Goal: Task Accomplishment & Management: Use online tool/utility

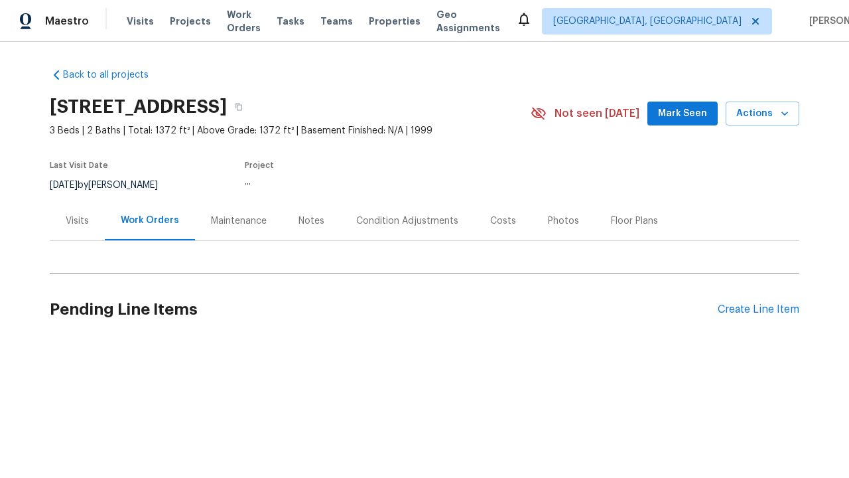
click at [758, 309] on div "Create Line Item" at bounding box center [759, 309] width 82 height 13
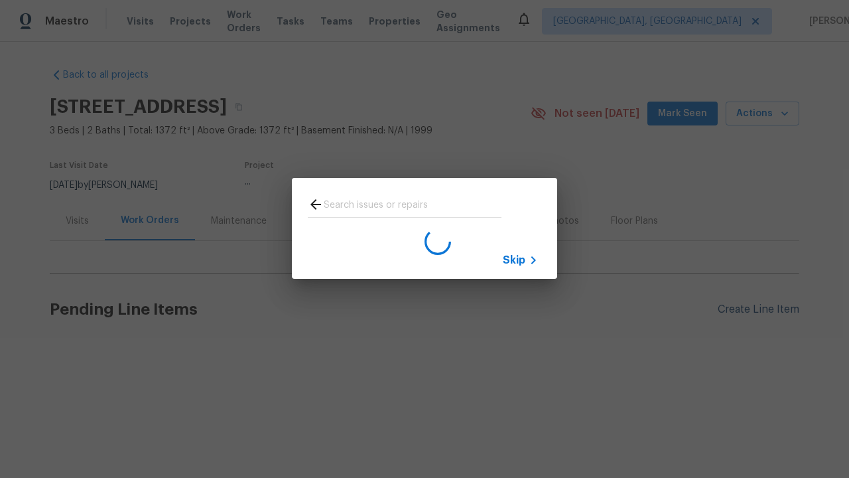
click at [514, 259] on span "Skip" at bounding box center [514, 259] width 23 height 13
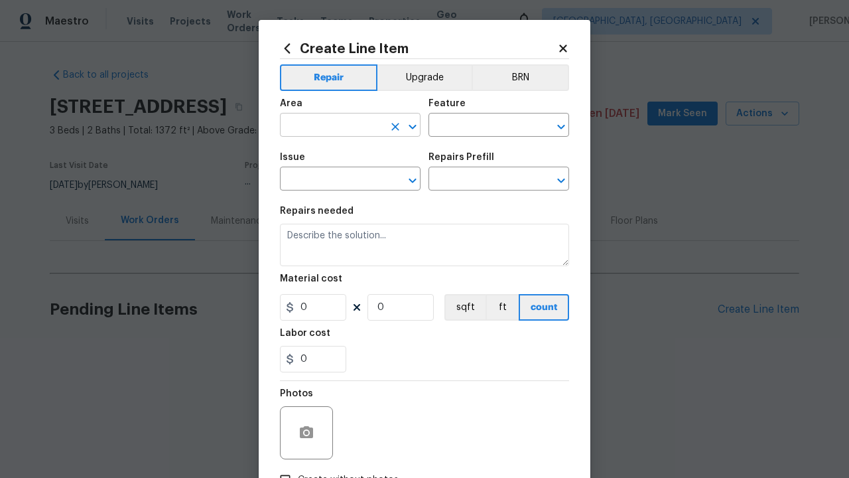
click at [332, 116] on input "text" at bounding box center [331, 126] width 103 height 21
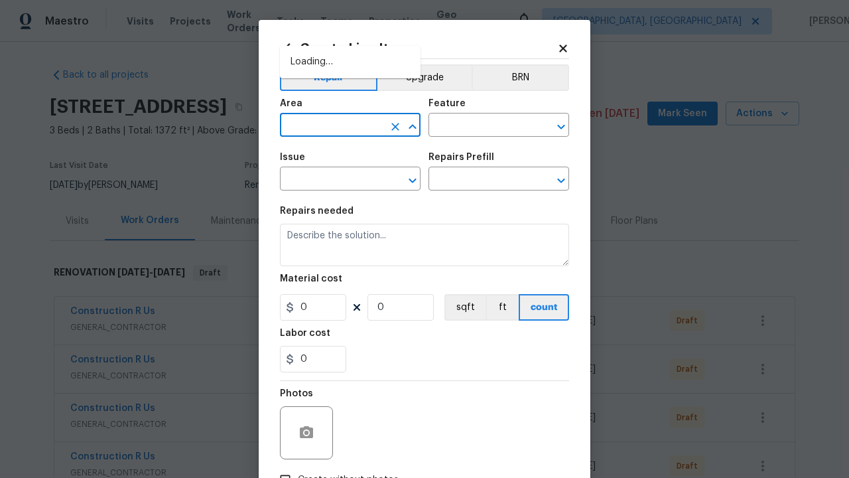
type input "Bedroom"
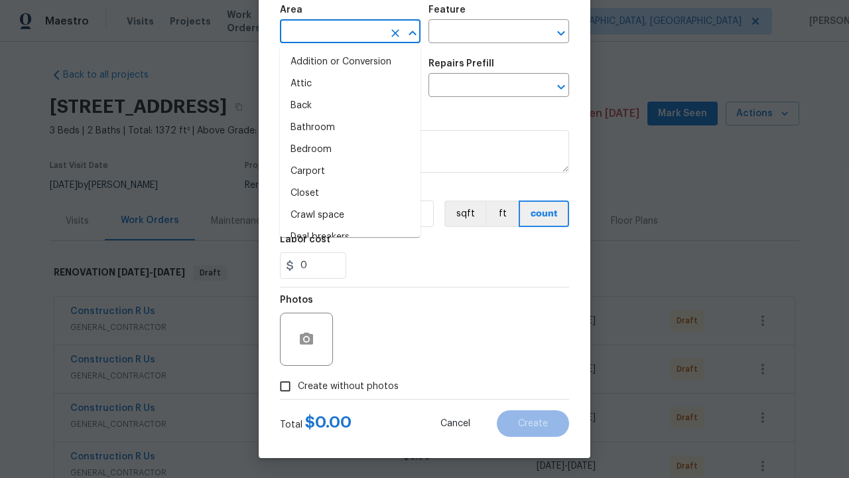
click at [350, 149] on li "Bedroom" at bounding box center [350, 150] width 141 height 22
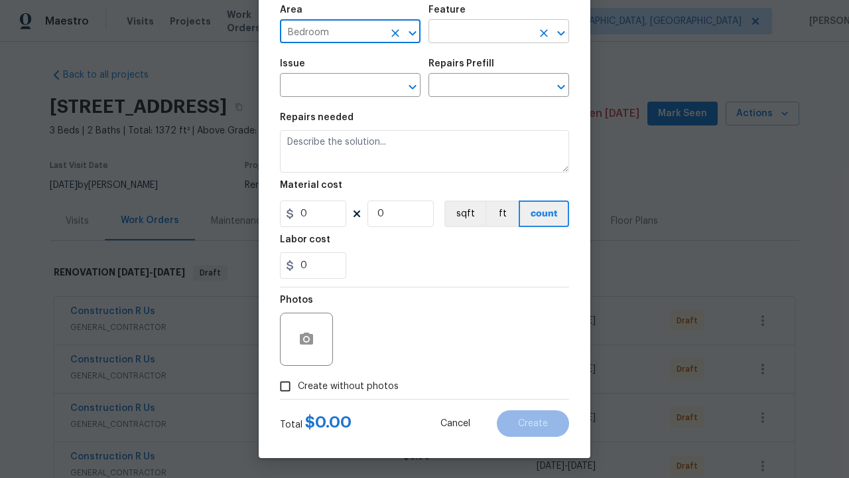
type input "Bedroom"
click at [480, 33] on input "text" at bounding box center [479, 33] width 103 height 21
type input "Flooring"
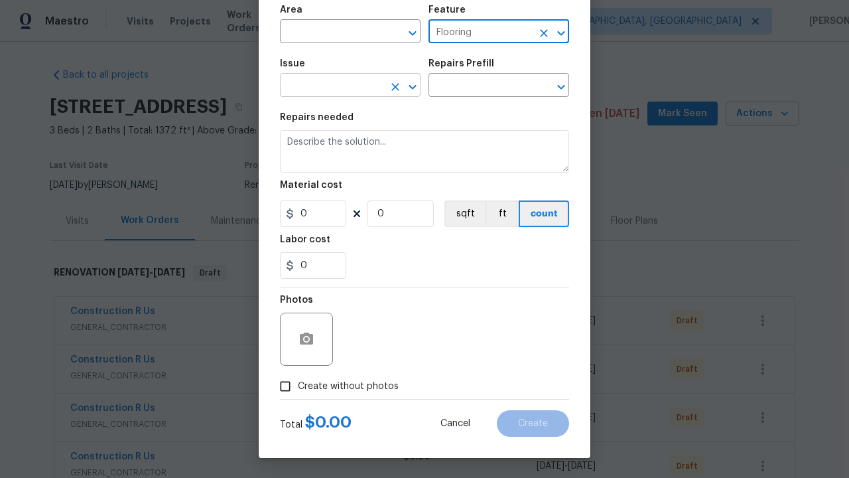
type input "Flooring"
click at [332, 86] on input "text" at bounding box center [331, 86] width 103 height 21
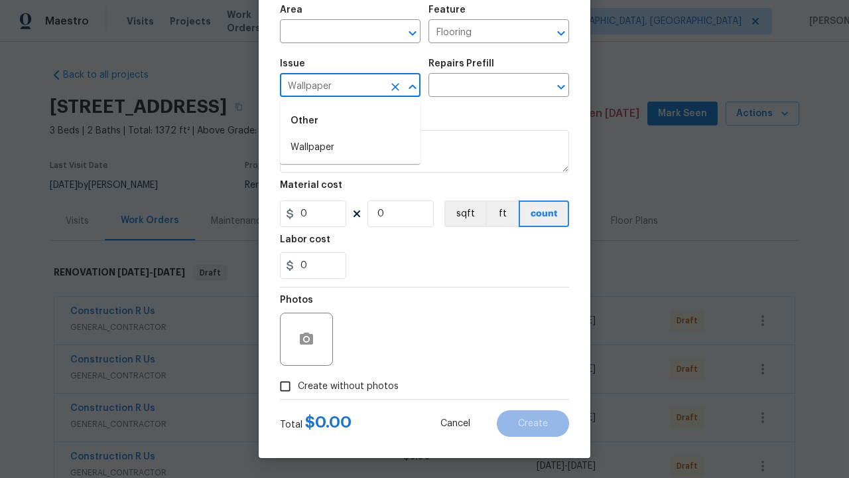
click at [350, 147] on li "Wallpaper" at bounding box center [350, 148] width 141 height 22
type input "Wallpaper"
click at [480, 86] on input "text" at bounding box center [479, 86] width 103 height 21
type input "Remove"
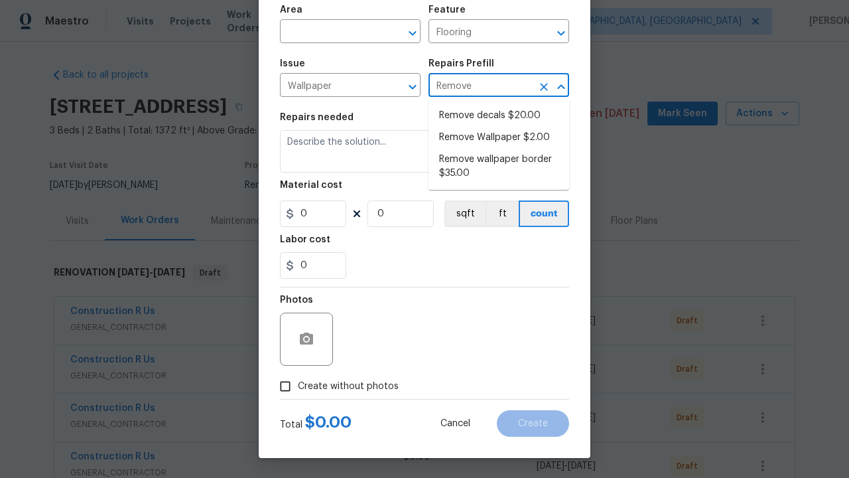
click at [499, 115] on li "Remove decals $20.00" at bounding box center [498, 116] width 141 height 22
type input "Walls and Ceiling"
type input "Remove decals $20.00"
type textarea "Remove decals from door/wall/ceiling"
type input "20"
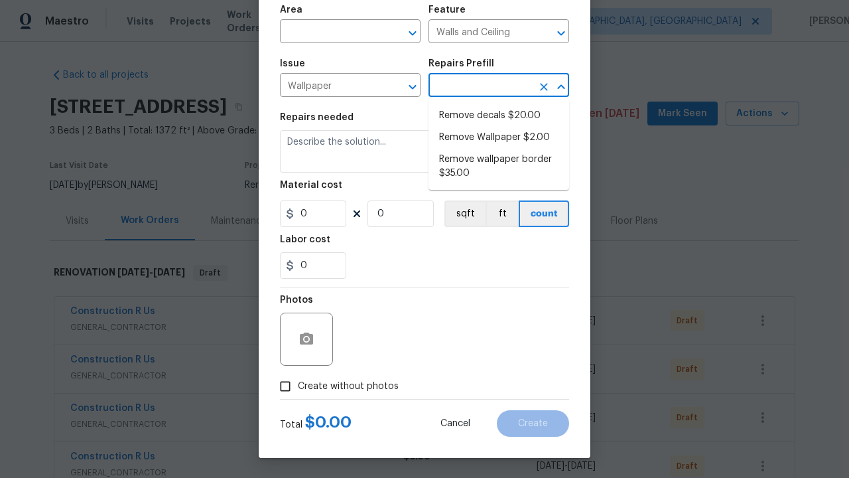
type input "1"
